Goal: Task Accomplishment & Management: Manage account settings

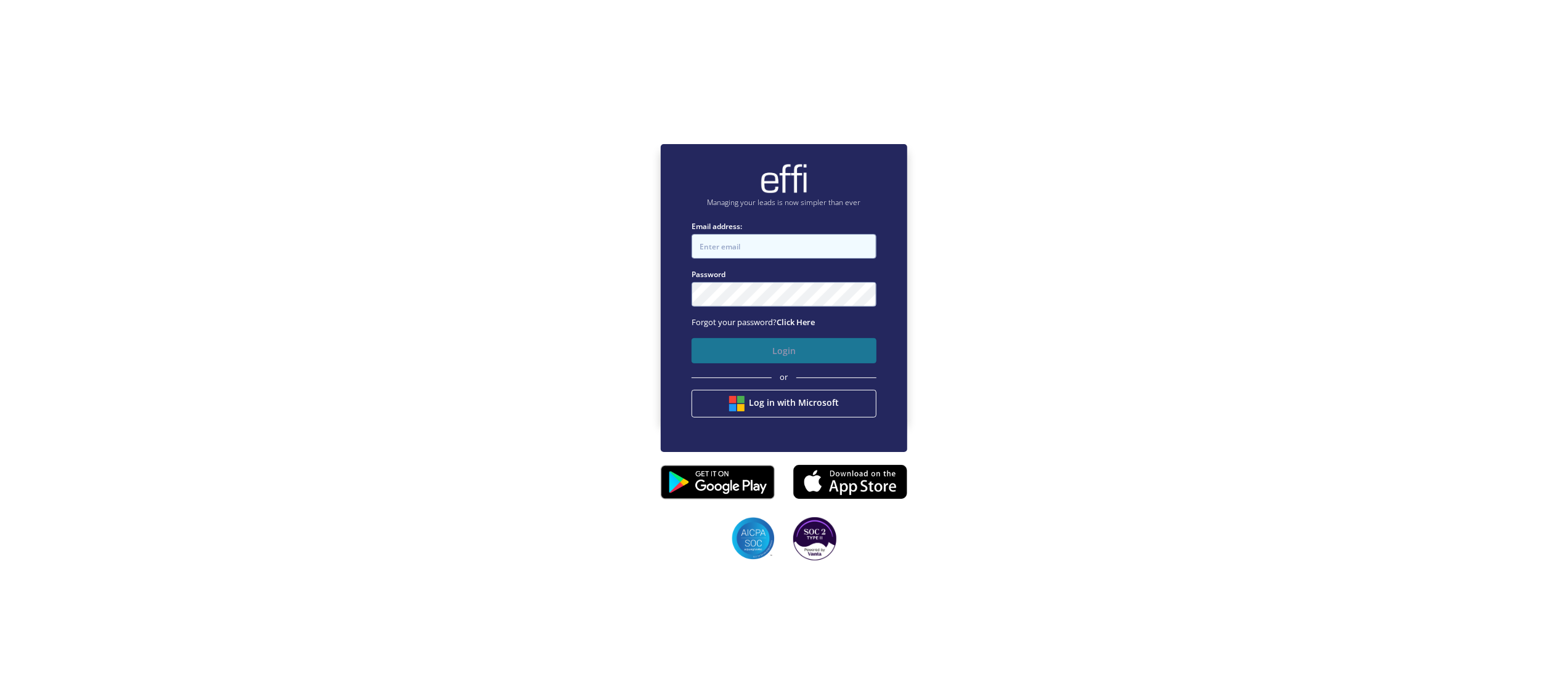
type input "[PERSON_NAME][EMAIL_ADDRESS][DOMAIN_NAME]"
click at [746, 339] on button "Login" at bounding box center [784, 351] width 185 height 25
